Goal: Book appointment/travel/reservation

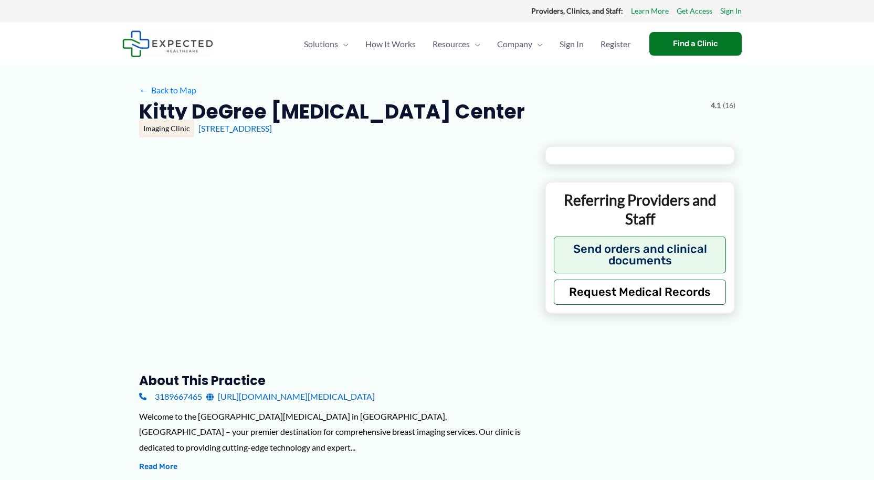
type input "**********"
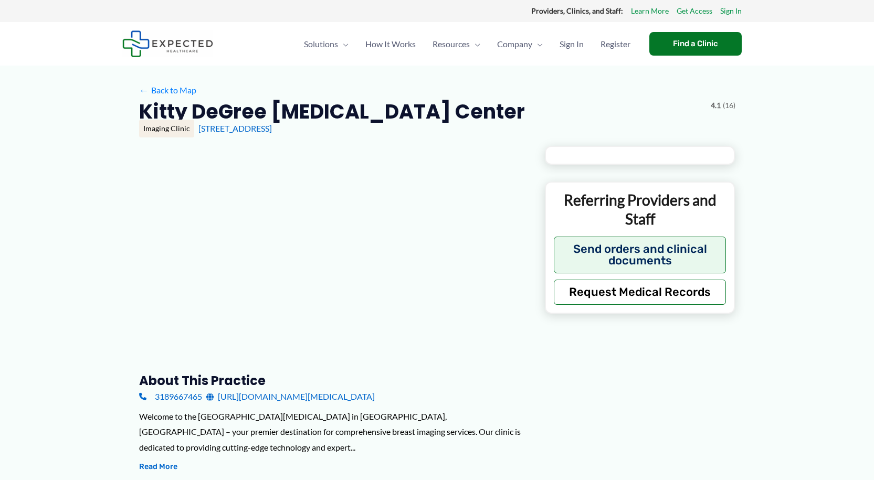
type input "**********"
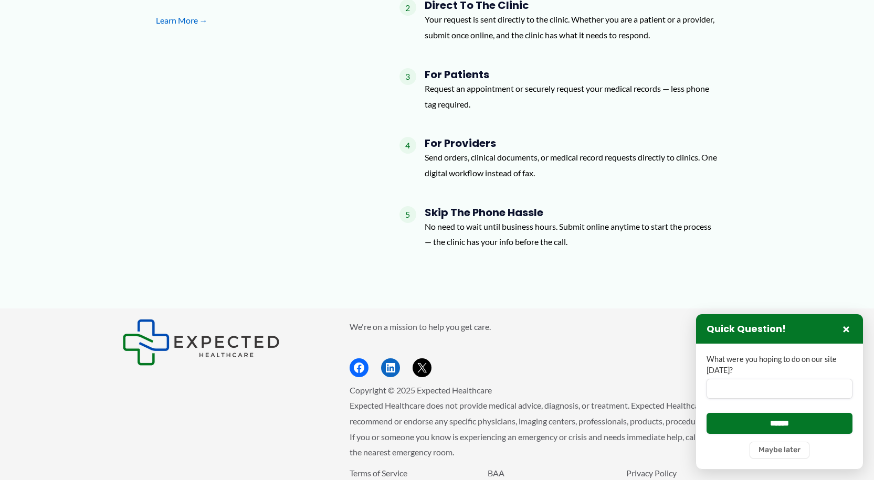
scroll to position [1258, 0]
